Goal: Information Seeking & Learning: Learn about a topic

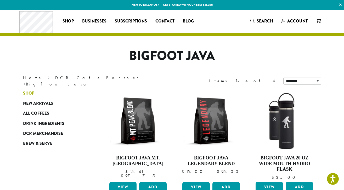
click at [30, 93] on span "Shop" at bounding box center [28, 93] width 11 height 7
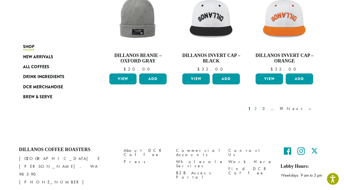
click at [260, 107] on link "2" at bounding box center [257, 109] width 7 height 6
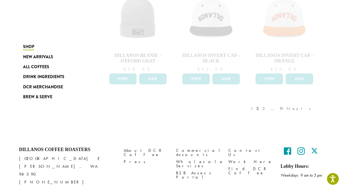
click at [278, 102] on div "1 2 3 … 19 Next »" at bounding box center [284, 114] width 68 height 25
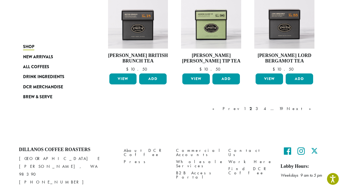
click at [306, 102] on div "« Prev 1 2 3 4 … 19 Next »" at bounding box center [265, 114] width 106 height 25
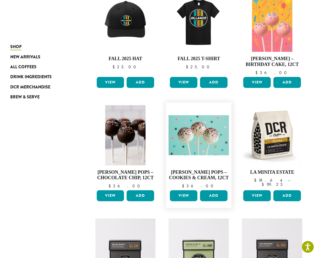
scroll to position [389, 0]
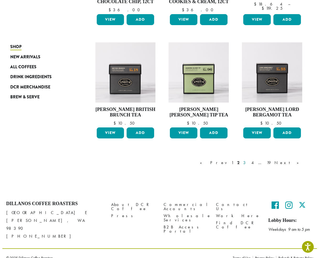
click at [249, 162] on link "3" at bounding box center [245, 163] width 7 height 6
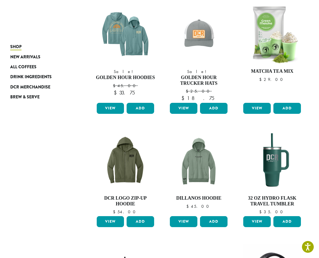
scroll to position [317, 0]
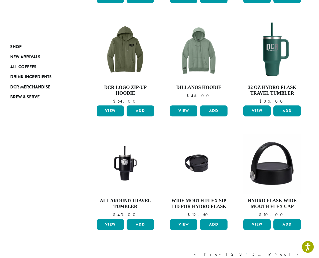
click at [249, 190] on link "4" at bounding box center [246, 254] width 5 height 6
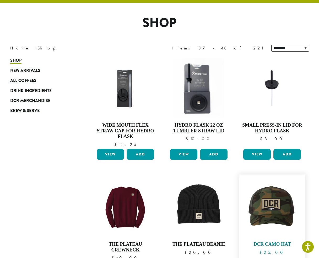
scroll to position [32, 0]
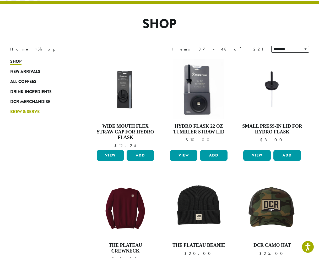
click at [37, 112] on span "Brew & Serve" at bounding box center [24, 112] width 29 height 7
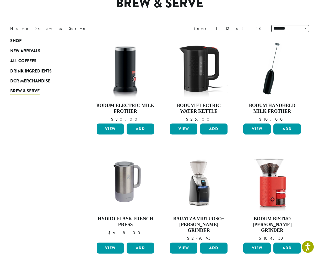
scroll to position [98, 0]
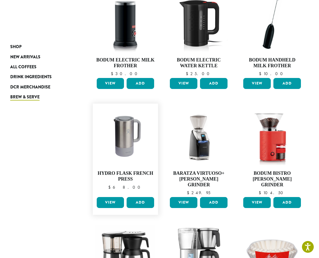
click at [110, 197] on link "View" at bounding box center [111, 202] width 28 height 11
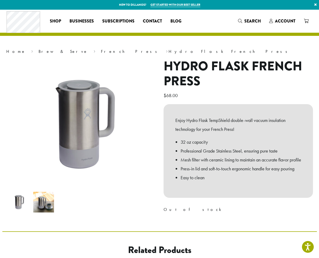
click at [207, 83] on h1 "Hydro Flask French Press" at bounding box center [237, 74] width 149 height 30
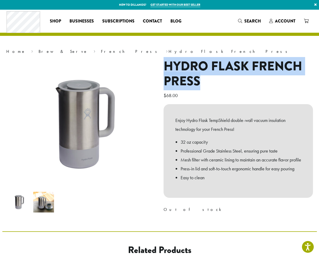
drag, startPoint x: 164, startPoint y: 63, endPoint x: 202, endPoint y: 81, distance: 41.8
click at [202, 81] on h1 "Hydro Flask French Press" at bounding box center [237, 74] width 149 height 30
copy h1 "Hydro Flask French Press"
